Goal: Information Seeking & Learning: Learn about a topic

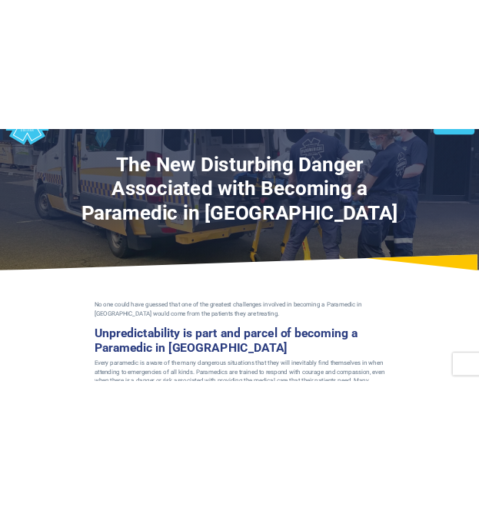
scroll to position [77, 0]
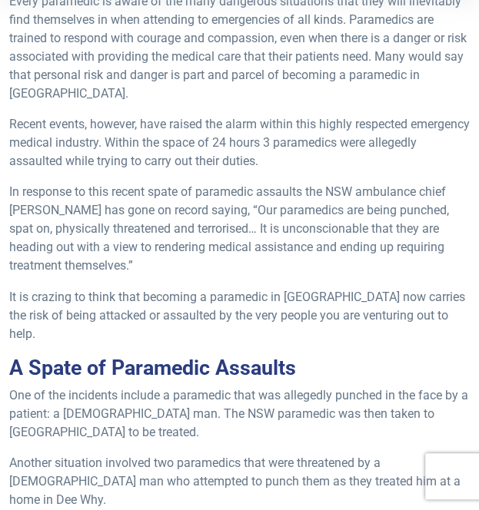
scroll to position [444, 0]
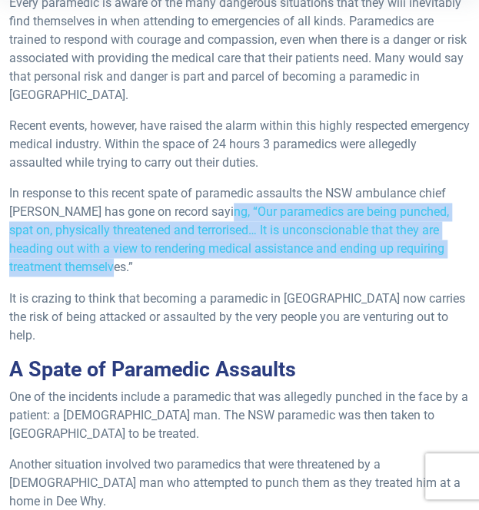
drag, startPoint x: 217, startPoint y: 176, endPoint x: 260, endPoint y: 232, distance: 70.7
click at [260, 232] on p "In response to this recent spate of paramedic assaults the NSW ambulance chief …" at bounding box center [239, 230] width 460 height 92
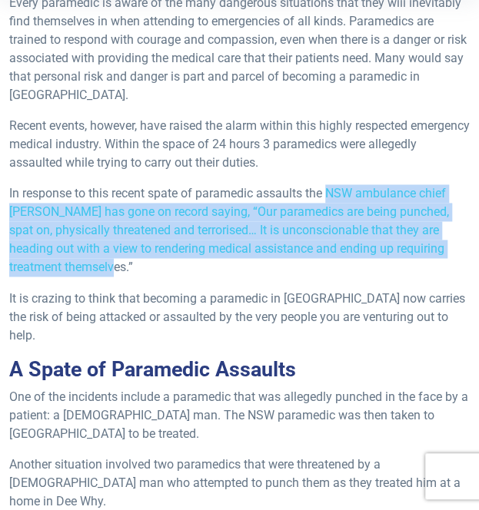
drag, startPoint x: 332, startPoint y: 158, endPoint x: 372, endPoint y: 232, distance: 84.6
click at [372, 232] on p "In response to this recent spate of paramedic assaults the NSW ambulance chief …" at bounding box center [239, 230] width 460 height 92
copy p "NSW ambulance chief Ray Creen has gone on record saying, “Our paramedics are be…"
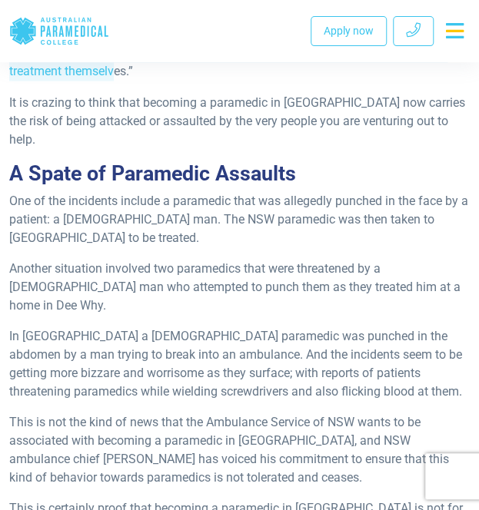
scroll to position [645, 0]
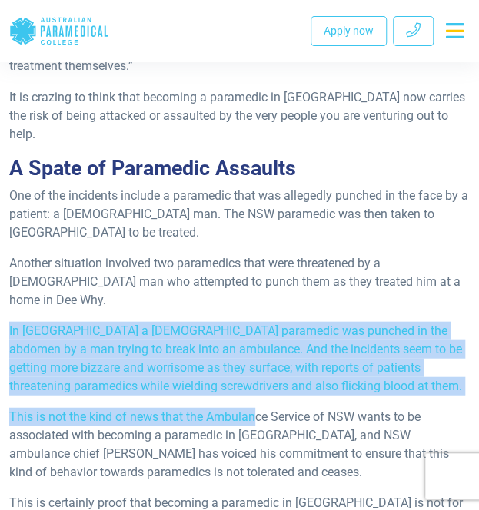
drag, startPoint x: 9, startPoint y: 258, endPoint x: 257, endPoint y: 342, distance: 261.6
click at [257, 342] on div "No one could have guessed that one of the greatest challenges involved in becom…" at bounding box center [239, 244] width 460 height 1114
click at [257, 407] on p "This is not the kind of news that the Ambulance Service of NSW wants to be asso…" at bounding box center [239, 444] width 460 height 74
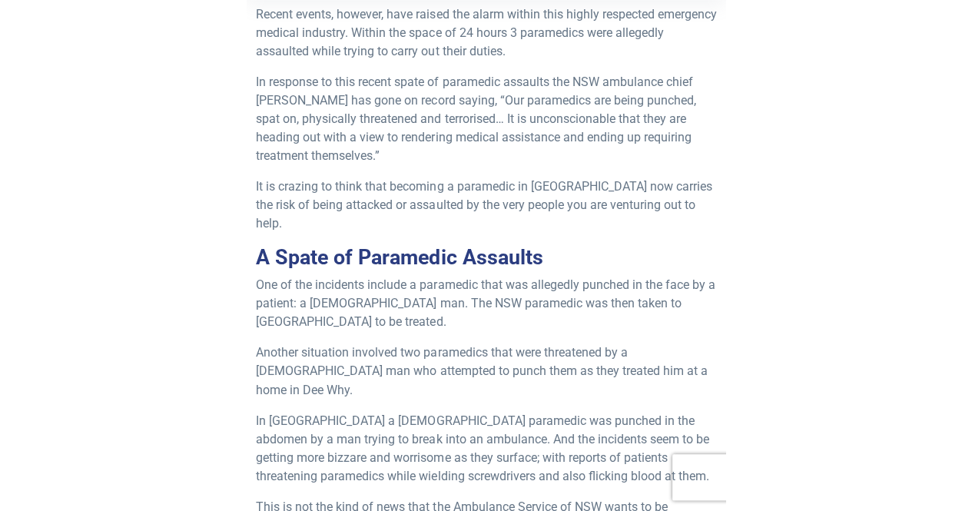
scroll to position [582, 0]
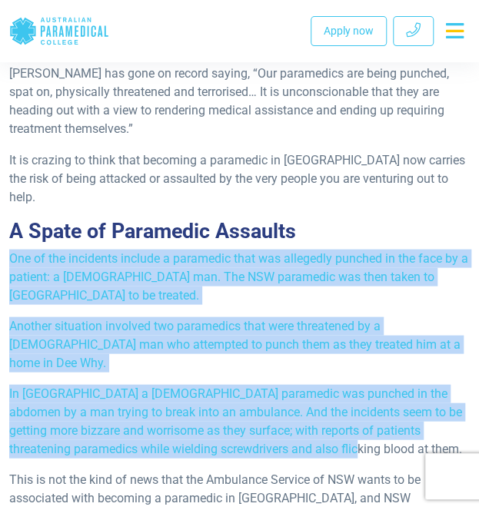
drag, startPoint x: 11, startPoint y: 201, endPoint x: 315, endPoint y: 379, distance: 352.8
click at [315, 379] on div "No one could have guessed that one of the greatest challenges involved in becom…" at bounding box center [239, 307] width 460 height 1114
copy div "One of the incidents include a paramedic that was allegedly punched in the face…"
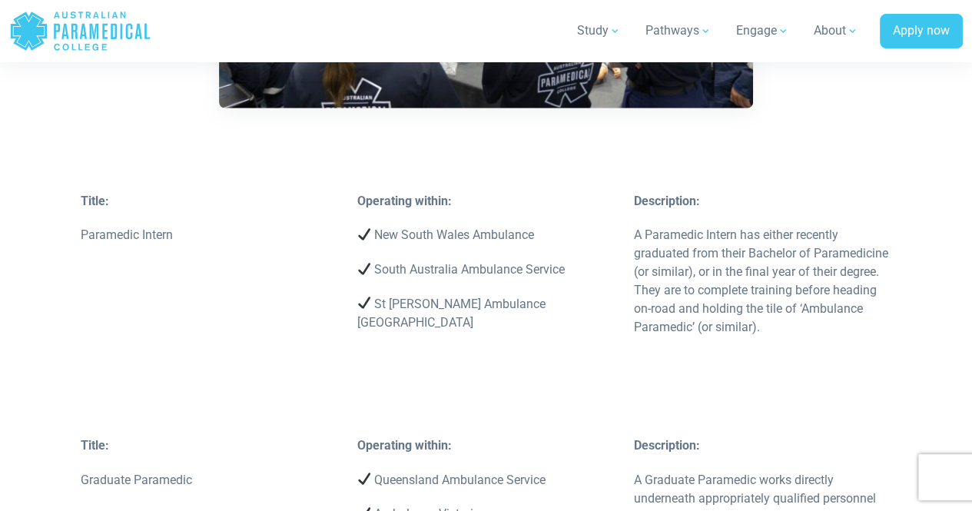
scroll to position [2252, 0]
